Goal: Task Accomplishment & Management: Use online tool/utility

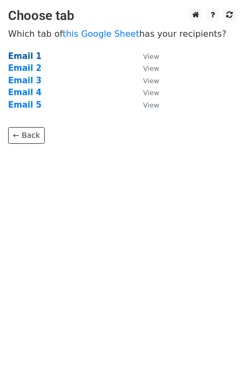
click at [18, 55] on strong "Email 1" at bounding box center [24, 56] width 33 height 10
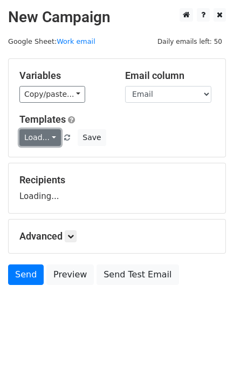
click at [33, 132] on link "Load..." at bounding box center [40, 137] width 42 height 17
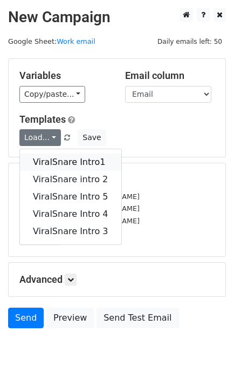
click at [53, 164] on link "ViralSnare Intro1" at bounding box center [71, 161] width 102 height 17
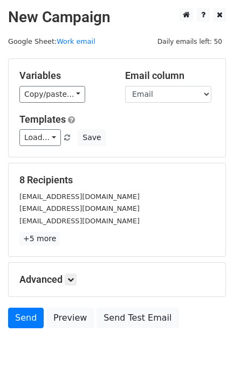
scroll to position [53, 0]
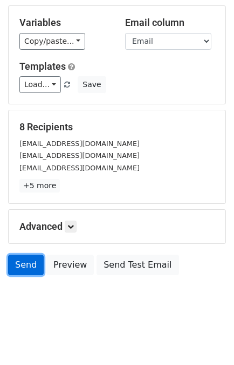
click at [17, 258] on link "Send" at bounding box center [26, 264] width 36 height 21
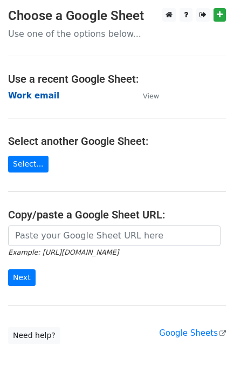
click at [46, 97] on strong "Work email" at bounding box center [33, 96] width 51 height 10
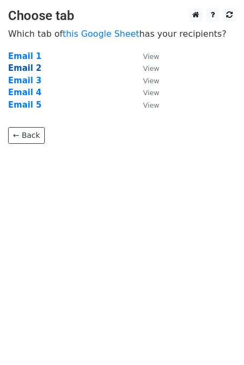
click at [19, 65] on strong "Email 2" at bounding box center [24, 68] width 33 height 10
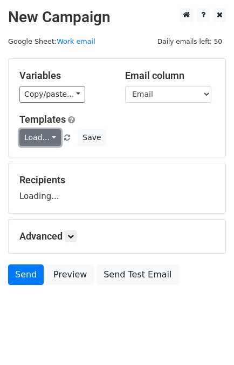
click at [33, 137] on link "Load..." at bounding box center [40, 137] width 42 height 17
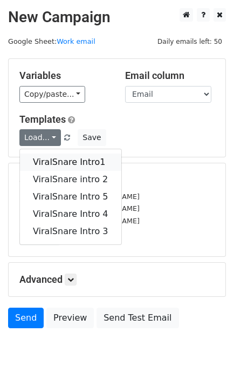
click at [55, 158] on link "ViralSnare Intro1" at bounding box center [71, 161] width 102 height 17
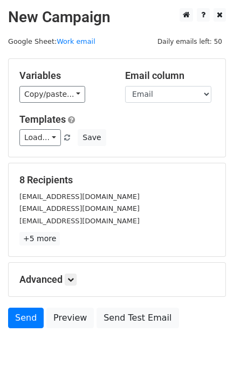
scroll to position [53, 0]
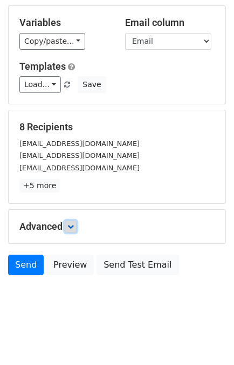
click at [69, 223] on icon at bounding box center [71, 226] width 6 height 6
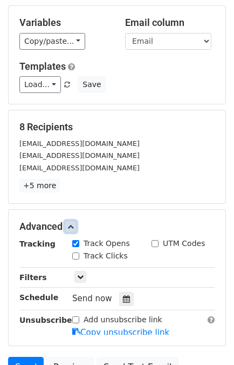
scroll to position [158, 0]
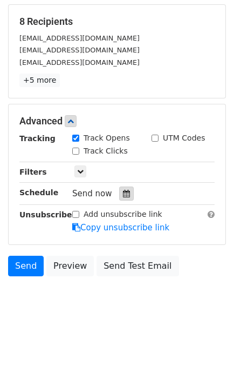
click at [123, 194] on icon at bounding box center [126, 194] width 7 height 8
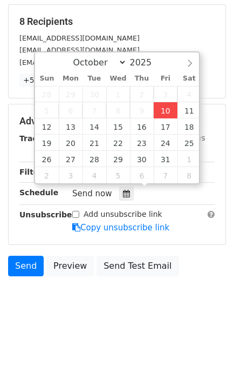
type input "2025-10-10 14:47"
type input "02"
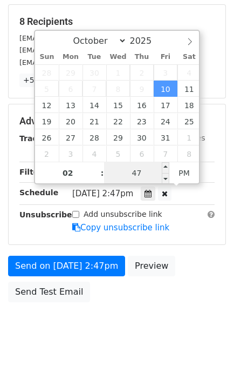
click at [140, 190] on div "Fri, Oct 10, 2:47pm 2025-10-10 14:47" at bounding box center [135, 193] width 127 height 15
click at [144, 178] on input "47" at bounding box center [137, 173] width 66 height 22
type input "59"
type input "2025-10-10 14:59"
click at [184, 234] on div "Advanced Tracking Track Opens UTM Codes Track Clicks Filters Only include sprea…" at bounding box center [117, 174] width 217 height 140
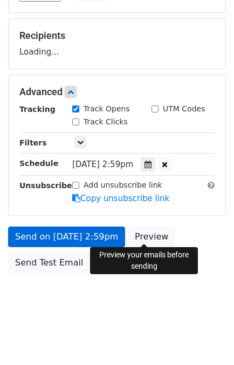
scroll to position [140, 0]
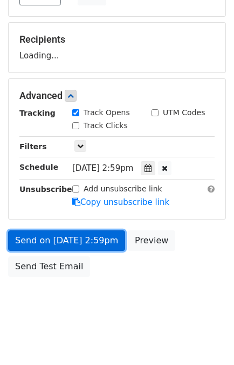
click at [77, 230] on link "Send on Oct 10 at 2:59pm" at bounding box center [66, 240] width 117 height 21
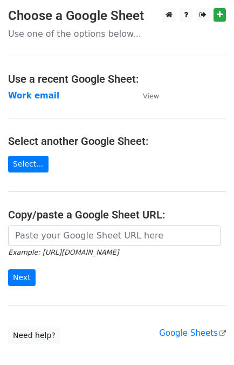
click at [30, 101] on td "Work email" at bounding box center [70, 96] width 124 height 12
click at [30, 91] on strong "Work email" at bounding box center [33, 96] width 51 height 10
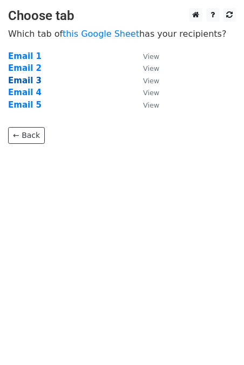
click at [25, 82] on strong "Email 3" at bounding box center [24, 81] width 33 height 10
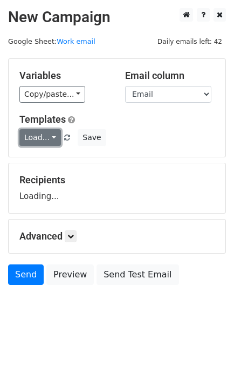
click at [38, 136] on link "Load..." at bounding box center [40, 137] width 42 height 17
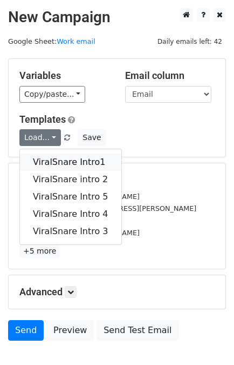
click at [51, 155] on link "ViralSnare Intro1" at bounding box center [71, 161] width 102 height 17
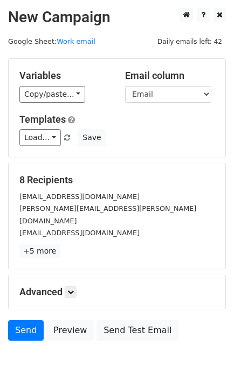
scroll to position [53, 0]
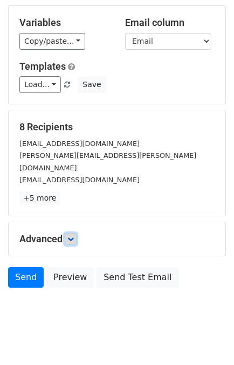
click at [74, 236] on icon at bounding box center [71, 239] width 6 height 6
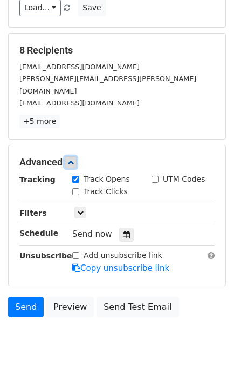
scroll to position [130, 0]
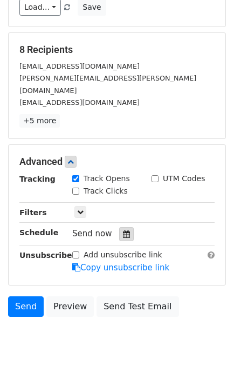
click at [125, 227] on div at bounding box center [126, 234] width 15 height 14
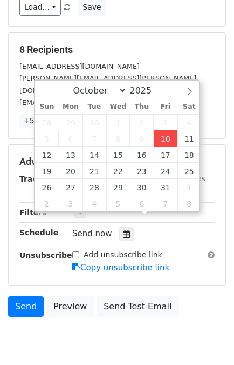
type input "2025-10-10 14:48"
type input "02"
type input "48"
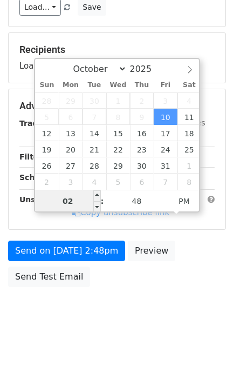
type input "0"
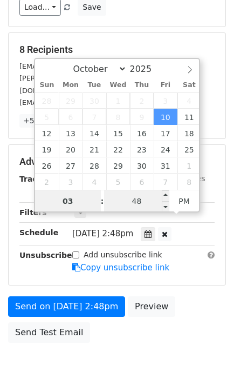
type input "03"
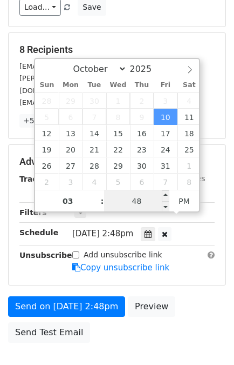
type input "2025-10-10 15:48"
click at [144, 193] on input "48" at bounding box center [137, 201] width 66 height 22
type input "10"
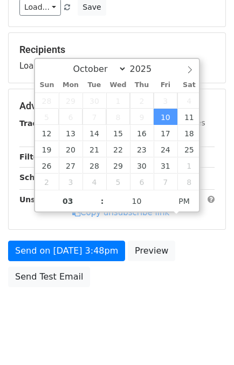
type input "2025-10-10 15:10"
click at [204, 244] on div "Send on Oct 10 at 3:48pm Preview Send Test Email" at bounding box center [117, 266] width 234 height 52
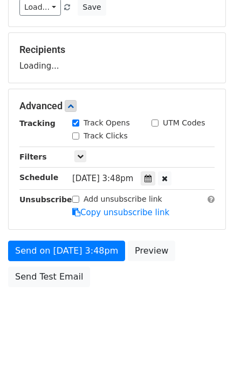
scroll to position [140, 0]
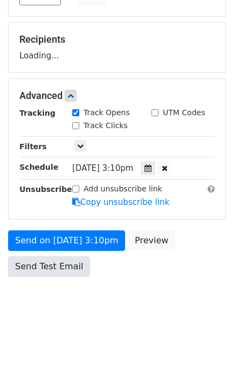
click at [56, 275] on div "Send on Oct 10 at 3:10pm Preview Send Test Email" at bounding box center [117, 256] width 234 height 52
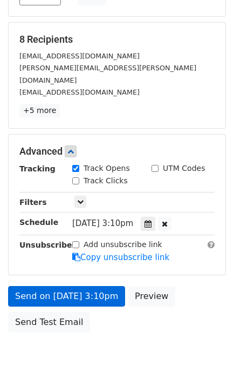
click at [62, 241] on div "Unsubscribe" at bounding box center [37, 251] width 53 height 25
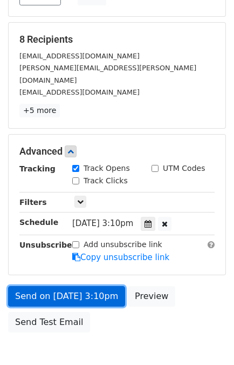
click at [32, 286] on link "Send on Oct 10 at 3:10pm" at bounding box center [66, 296] width 117 height 21
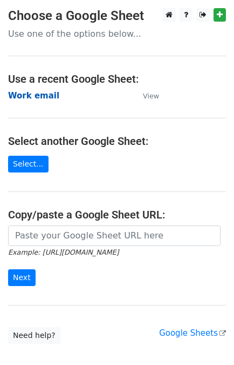
click at [38, 95] on strong "Work email" at bounding box center [33, 96] width 51 height 10
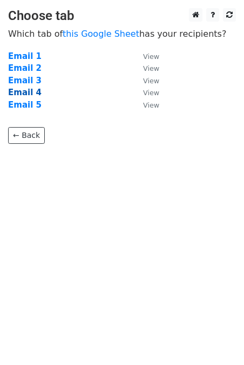
click at [25, 95] on strong "Email 4" at bounding box center [24, 93] width 33 height 10
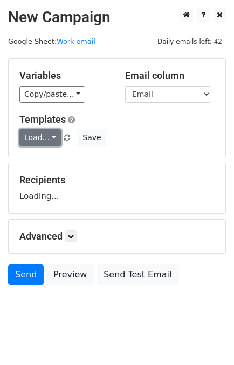
click at [36, 137] on link "Load..." at bounding box center [40, 137] width 42 height 17
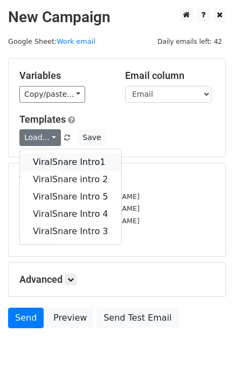
click at [57, 156] on link "ViralSnare Intro1" at bounding box center [71, 161] width 102 height 17
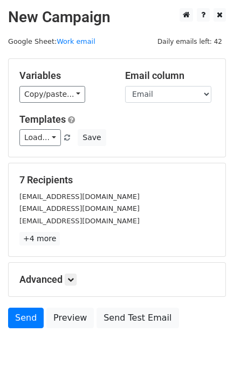
scroll to position [38, 0]
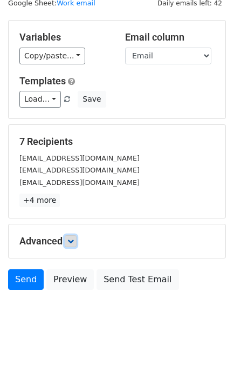
click at [74, 240] on icon at bounding box center [71, 241] width 6 height 6
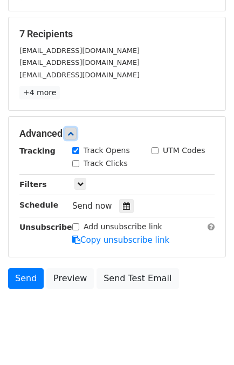
scroll to position [149, 0]
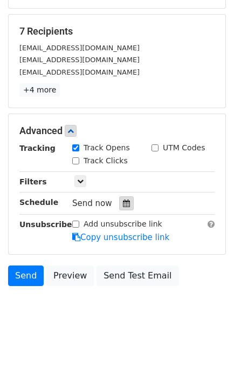
click at [123, 200] on icon at bounding box center [126, 203] width 7 height 8
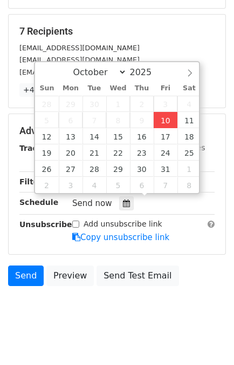
type input "[DATE] 14:48"
type input "02"
type input "48"
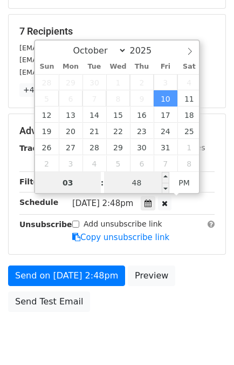
type input "03"
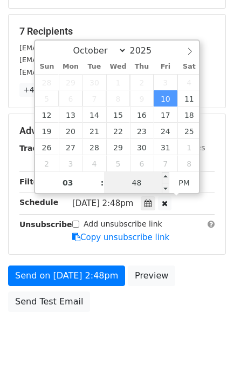
type input "[DATE] 15:48"
click at [139, 179] on input "48" at bounding box center [137, 183] width 66 height 22
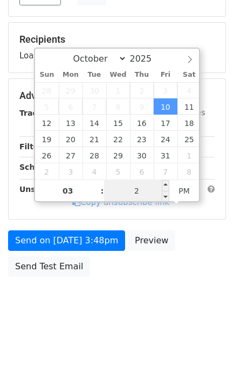
type input "25"
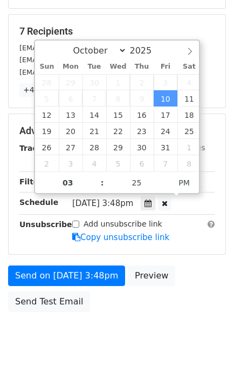
type input "[DATE] 15:25"
click at [189, 247] on div "Advanced Tracking Track Opens UTM Codes Track Clicks Filters Only include sprea…" at bounding box center [117, 184] width 217 height 140
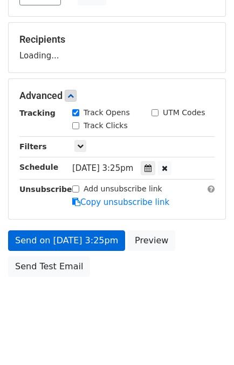
scroll to position [184, 0]
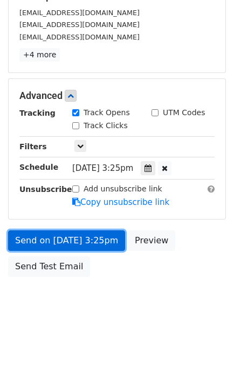
click at [59, 245] on link "Send on [DATE] 3:25pm" at bounding box center [66, 240] width 117 height 21
